Goal: Transaction & Acquisition: Book appointment/travel/reservation

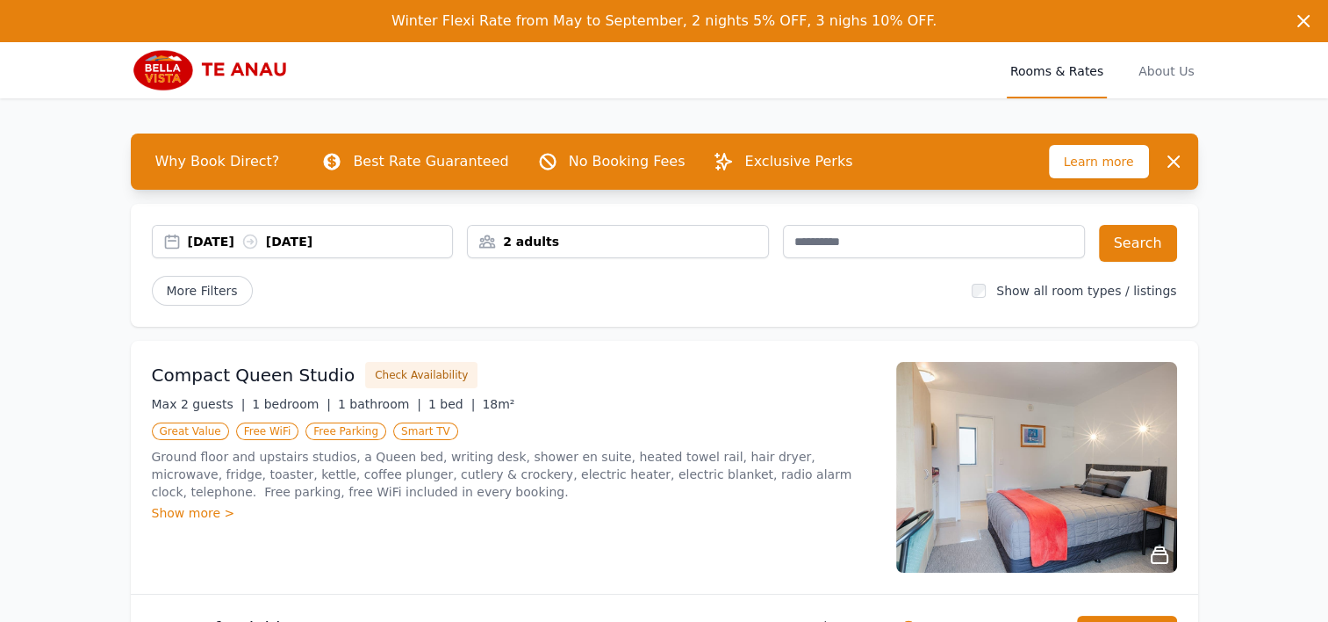
click at [229, 239] on div "[DATE] [DATE]" at bounding box center [320, 242] width 265 height 18
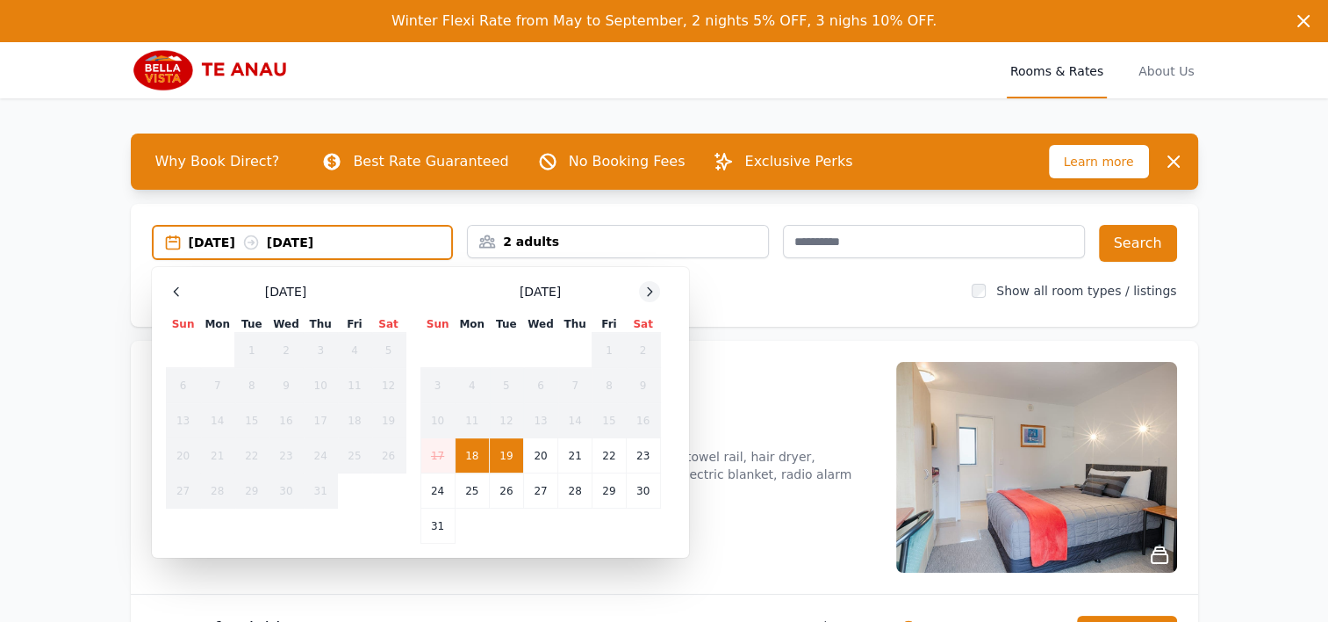
click at [646, 293] on icon at bounding box center [650, 291] width 14 height 14
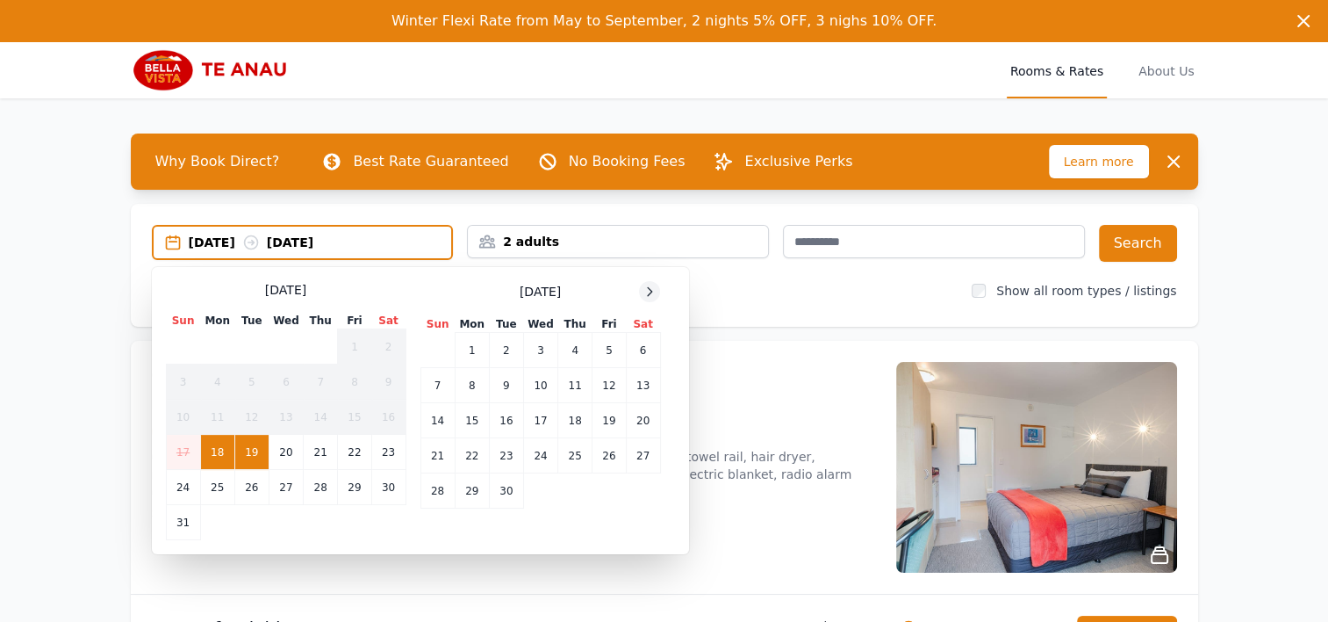
click at [646, 293] on icon at bounding box center [650, 291] width 14 height 14
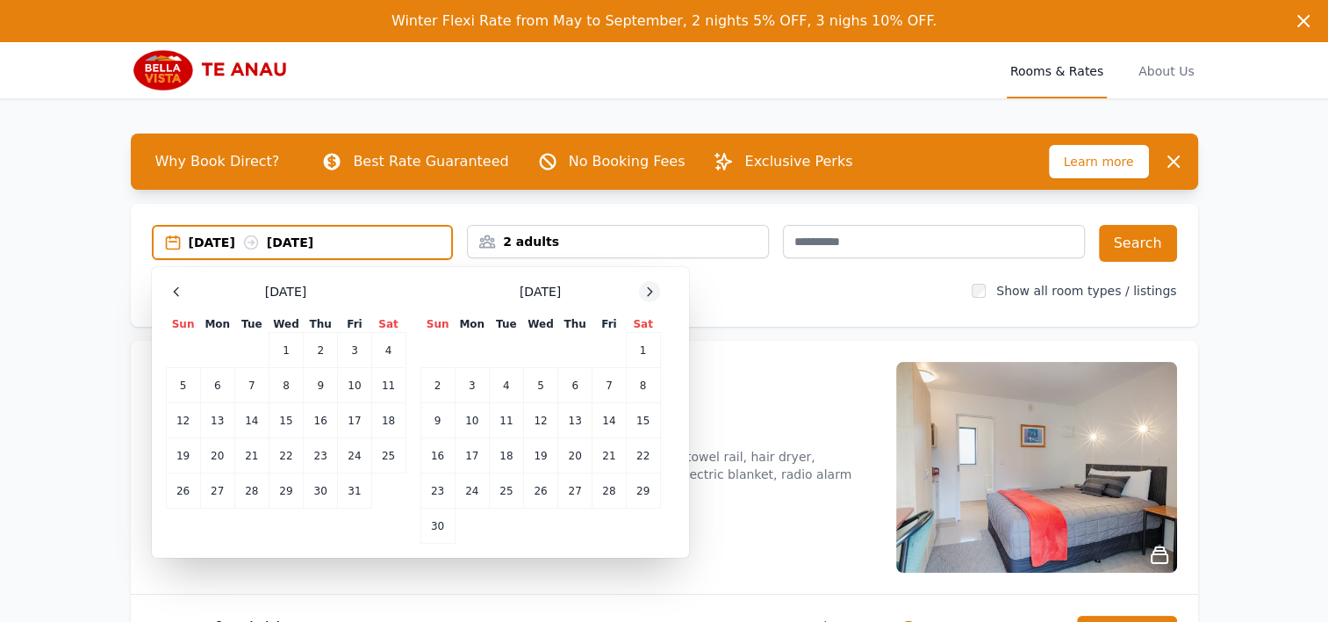
click at [646, 293] on icon at bounding box center [650, 291] width 14 height 14
click at [536, 449] on td "24" at bounding box center [540, 455] width 34 height 35
click at [619, 449] on td "26" at bounding box center [609, 455] width 33 height 35
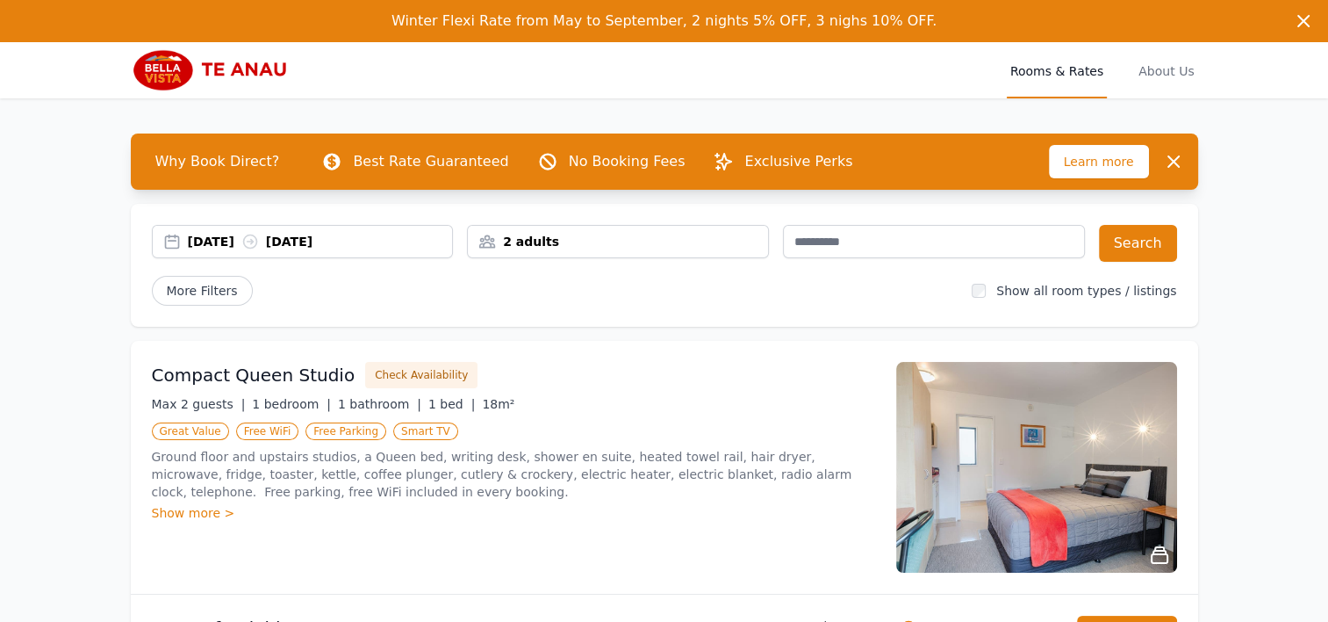
click at [680, 246] on div "2 adults" at bounding box center [618, 242] width 300 height 18
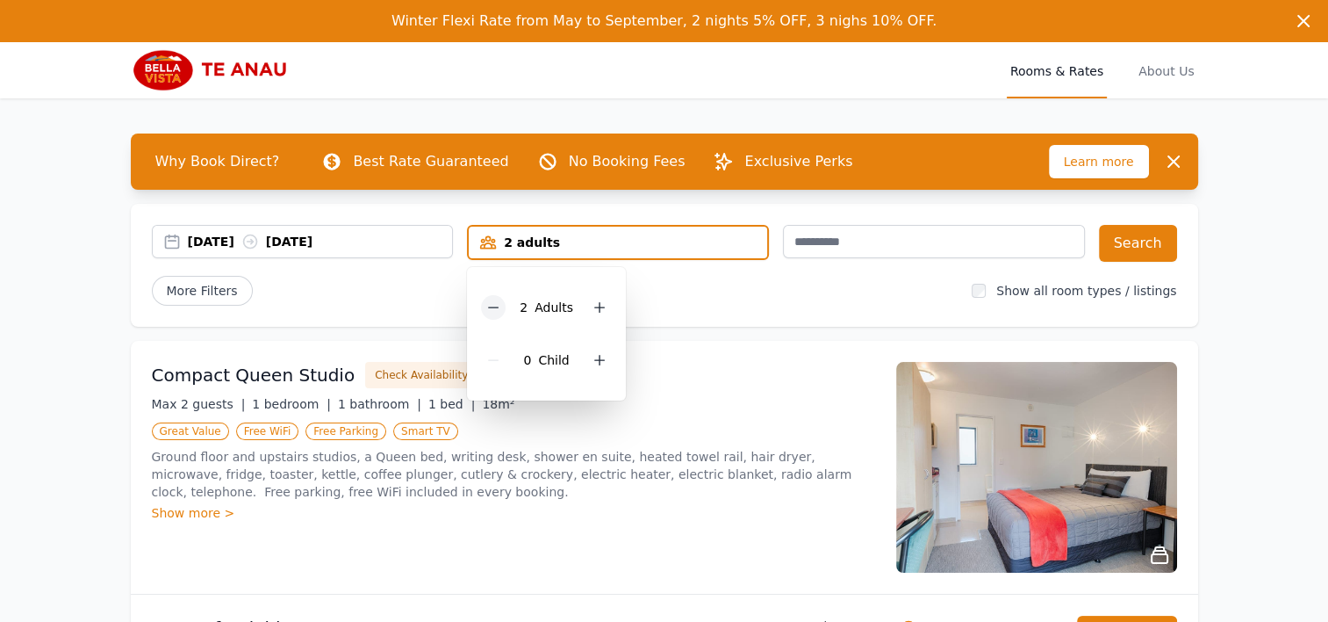
click at [500, 310] on icon at bounding box center [493, 307] width 14 height 14
click at [716, 295] on div "More Filters" at bounding box center [555, 291] width 807 height 30
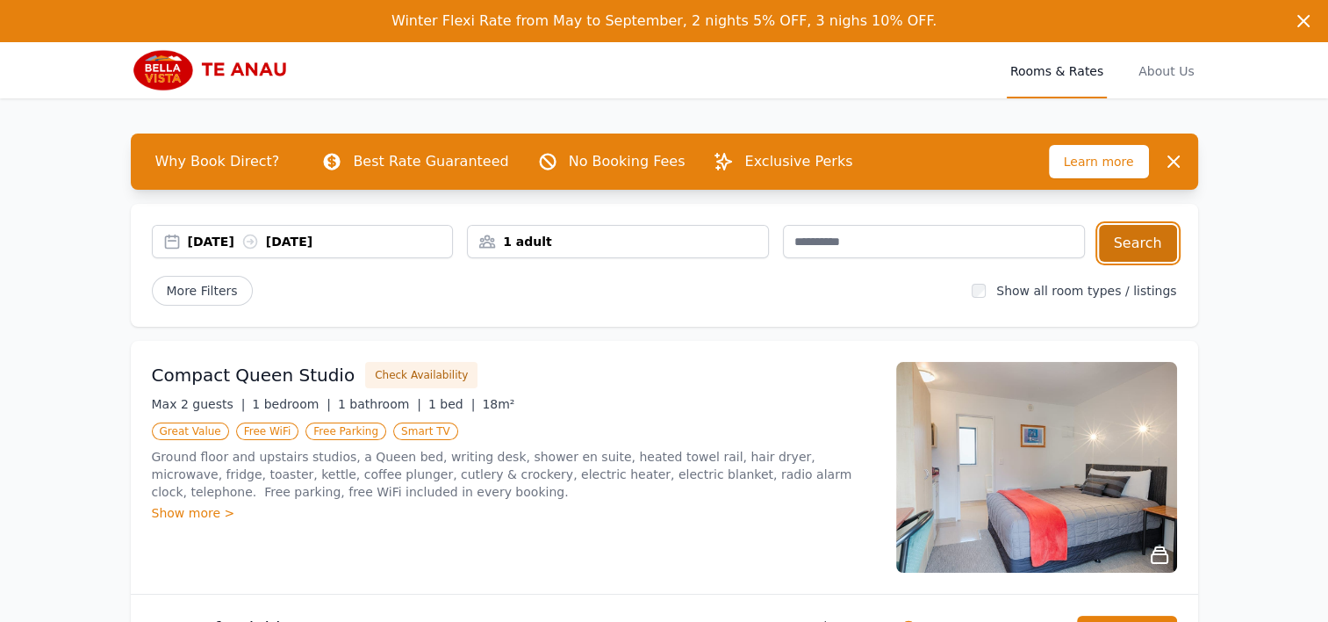
click at [1131, 235] on button "Search" at bounding box center [1138, 243] width 78 height 37
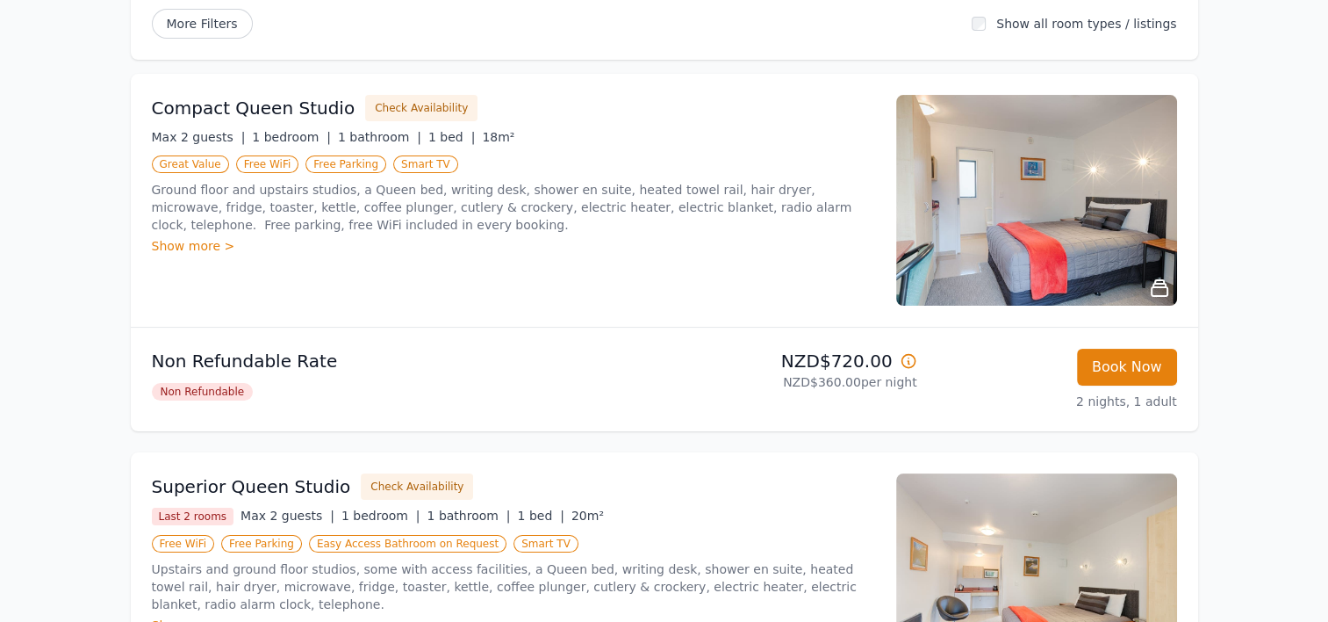
scroll to position [211, 0]
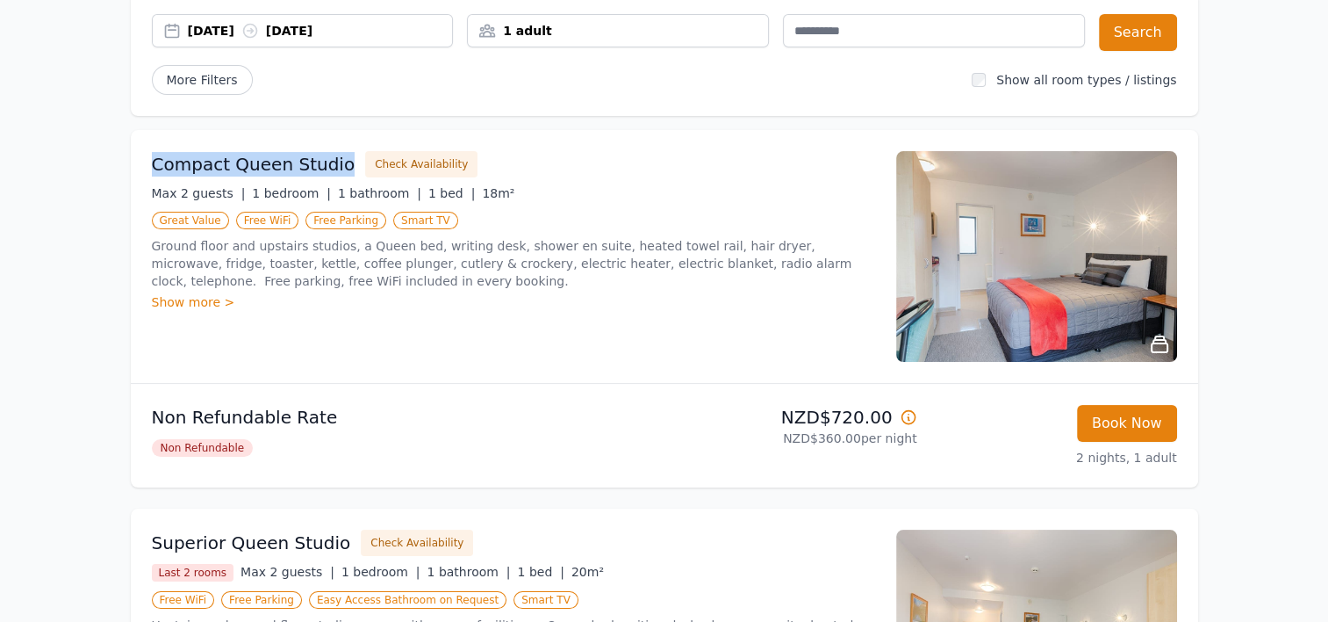
drag, startPoint x: 336, startPoint y: 161, endPoint x: 137, endPoint y: 162, distance: 199.3
click at [137, 162] on div "Compact Queen Studio Check Availability Max 2 guests | 1 bedroom | 1 bathroom |…" at bounding box center [665, 256] width 1068 height 253
copy h3 "Compact Queen Studio"
click at [672, 435] on p "NZD$360.00 per night" at bounding box center [795, 438] width 246 height 18
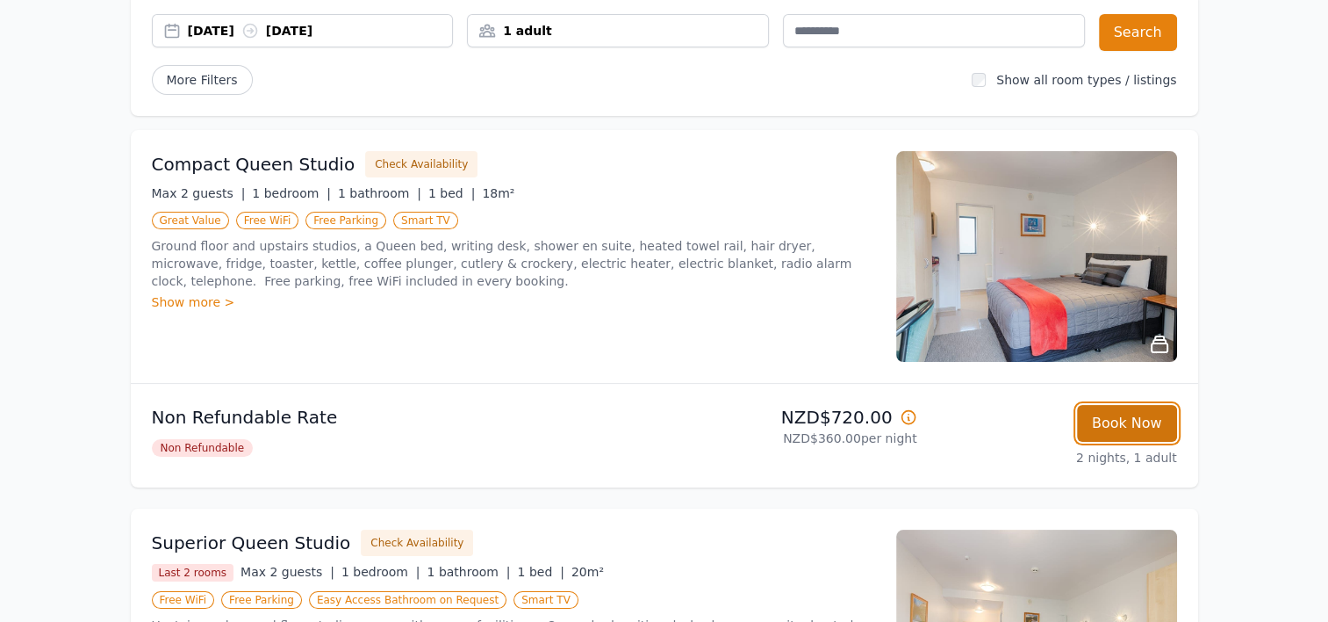
click at [1117, 412] on button "Book Now" at bounding box center [1127, 423] width 100 height 37
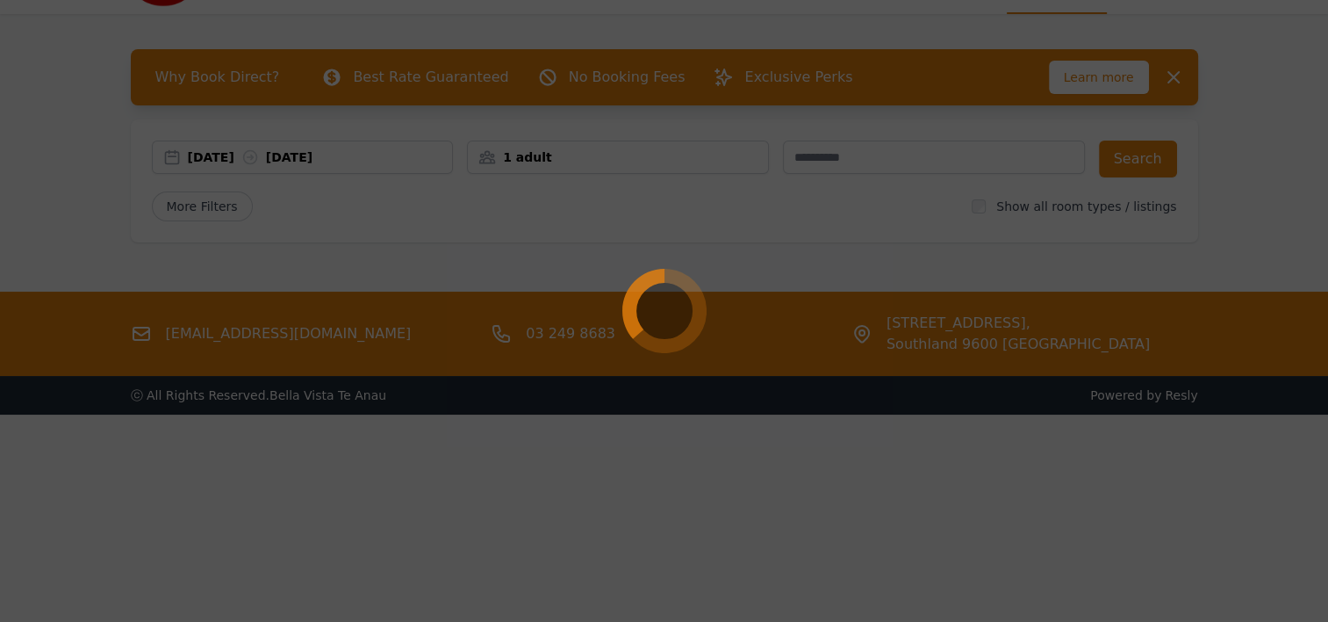
select select "**"
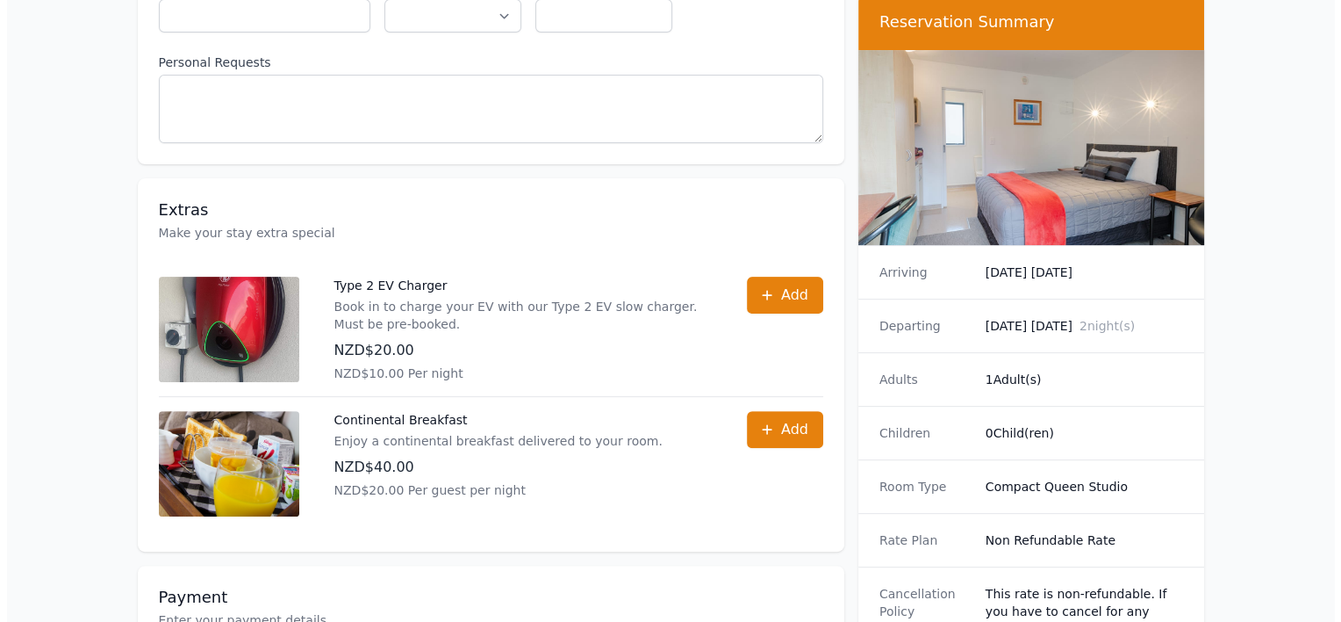
scroll to position [1087, 0]
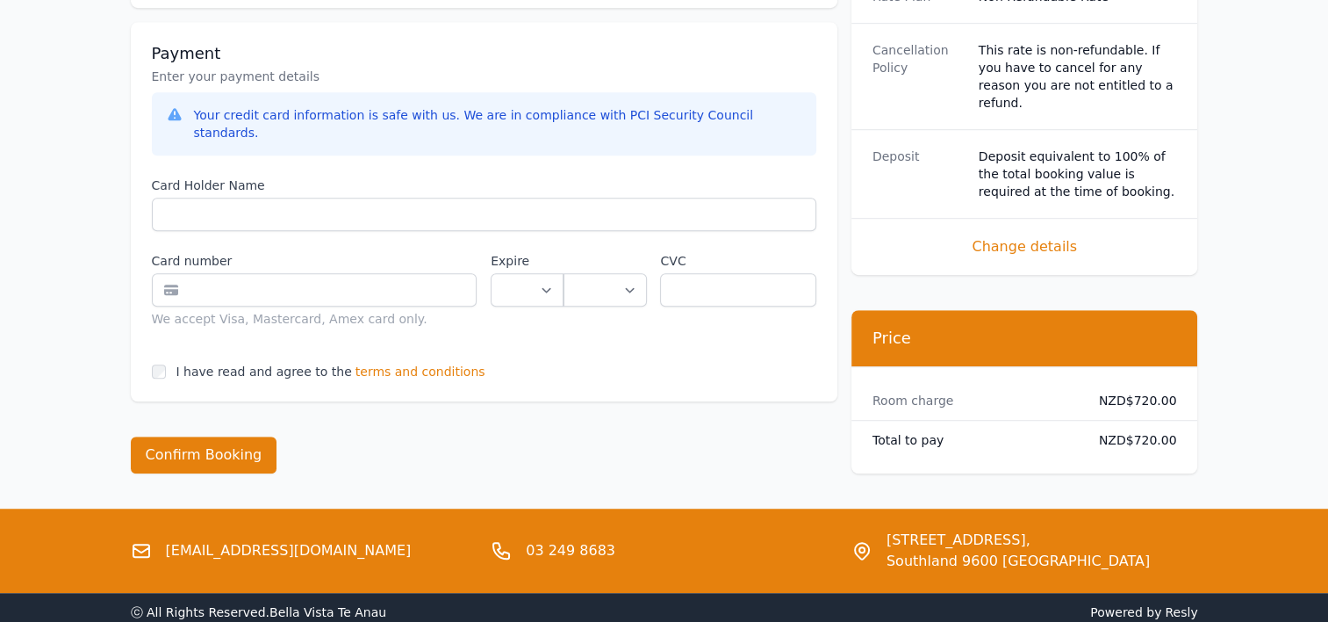
click at [440, 363] on span "terms and conditions" at bounding box center [421, 372] width 130 height 18
